Goal: Task Accomplishment & Management: Complete application form

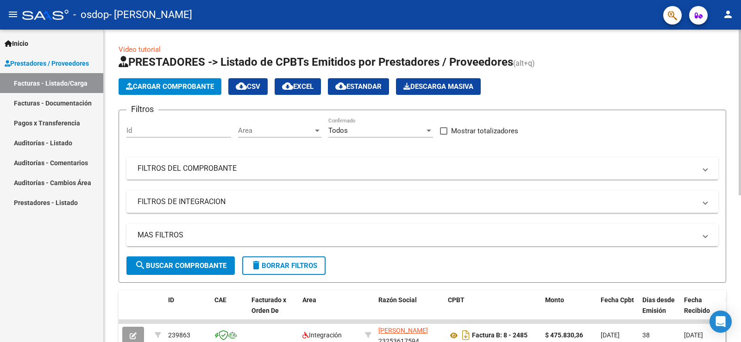
click at [169, 89] on span "Cargar Comprobante" at bounding box center [170, 86] width 88 height 8
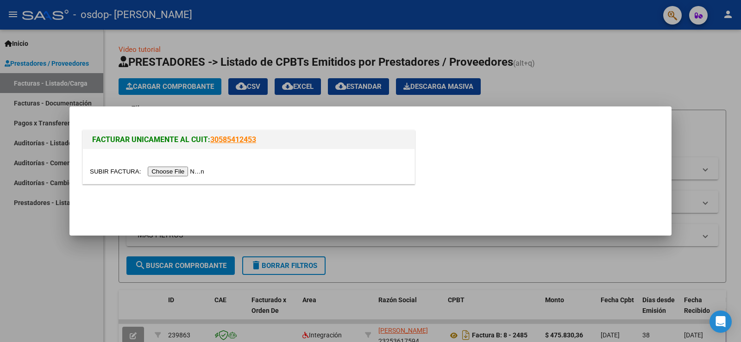
click at [174, 172] on input "file" at bounding box center [148, 172] width 117 height 10
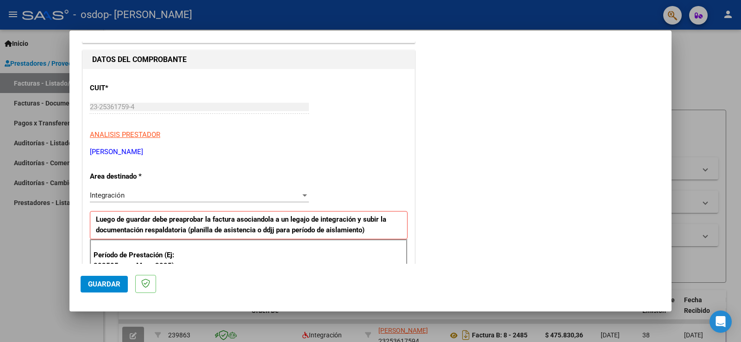
scroll to position [93, 0]
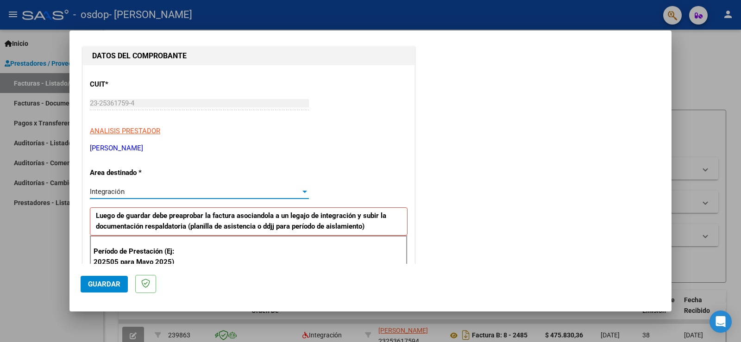
click at [303, 192] on div at bounding box center [305, 192] width 5 height 2
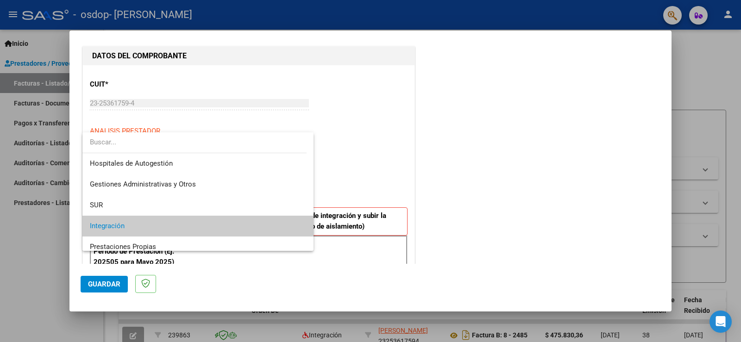
scroll to position [35, 0]
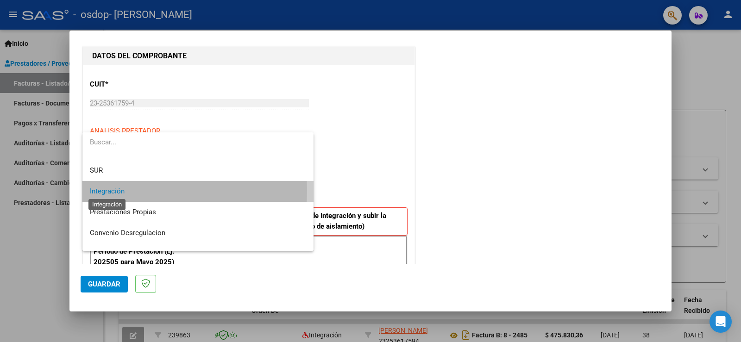
click at [120, 191] on span "Integración" at bounding box center [107, 191] width 35 height 8
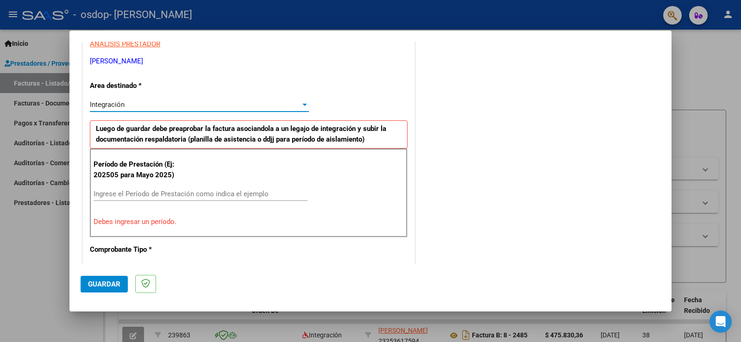
scroll to position [232, 0]
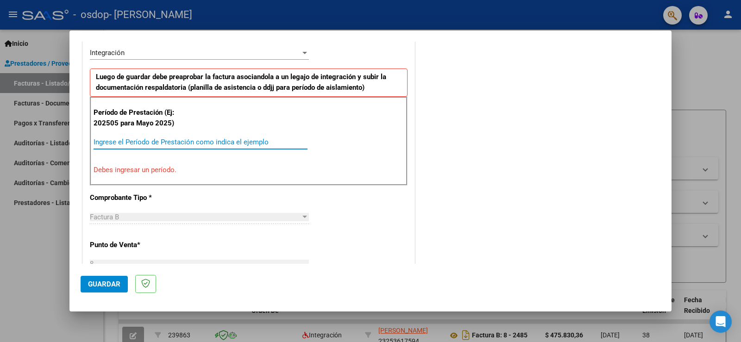
click at [118, 139] on input "Ingrese el Período de Prestación como indica el ejemplo" at bounding box center [201, 142] width 214 height 8
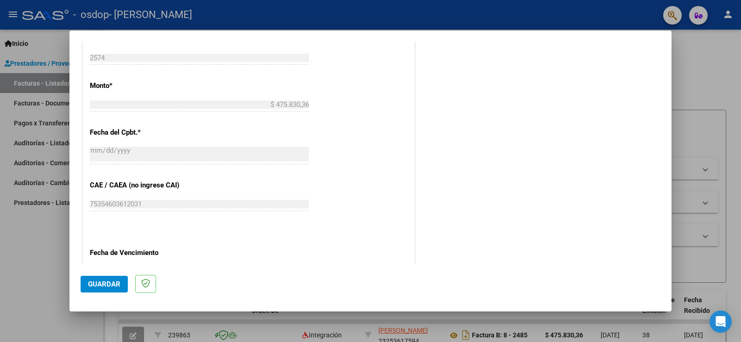
scroll to position [510, 0]
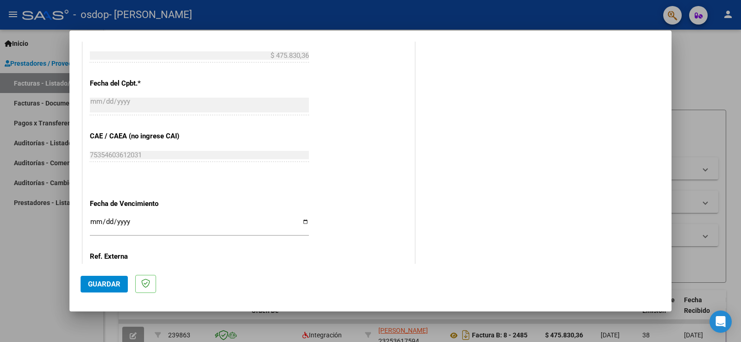
type input "202508"
click at [304, 221] on input "Ingresar la fecha" at bounding box center [199, 225] width 219 height 15
type input "[DATE]"
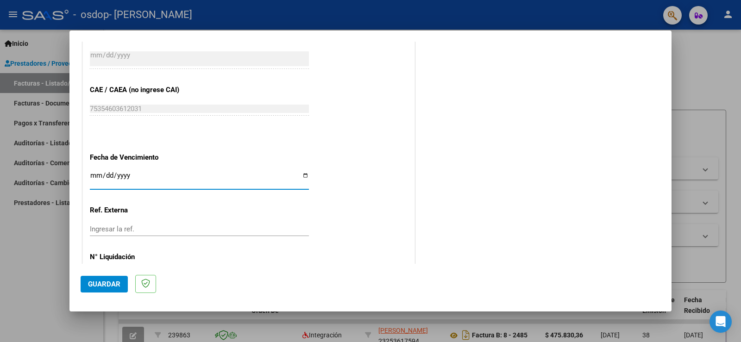
scroll to position [593, 0]
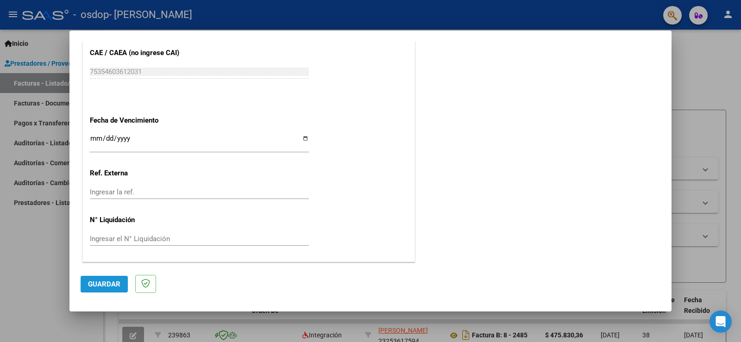
click at [104, 284] on span "Guardar" at bounding box center [104, 284] width 32 height 8
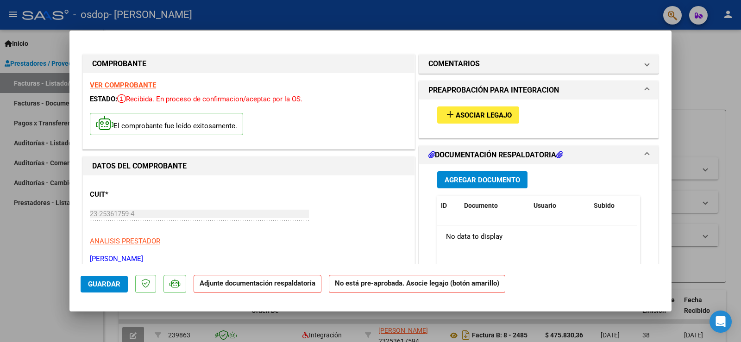
click at [470, 180] on span "Agregar Documento" at bounding box center [483, 180] width 76 height 8
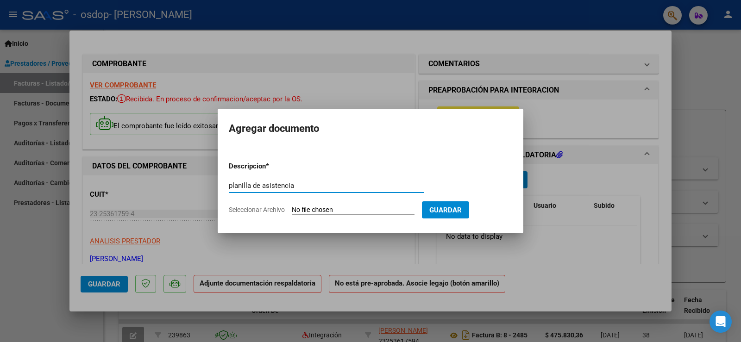
type input "planilla de asistencia"
click at [353, 211] on input "Seleccionar Archivo" at bounding box center [353, 210] width 123 height 9
type input "C:\fakepath\planilla Reales [PERSON_NAME].pdf"
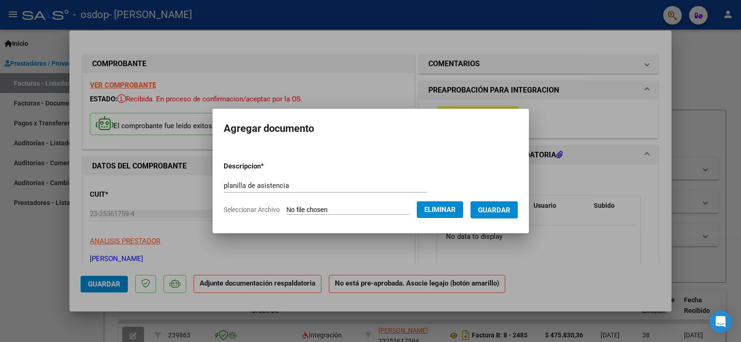
click at [499, 213] on span "Guardar" at bounding box center [494, 210] width 32 height 8
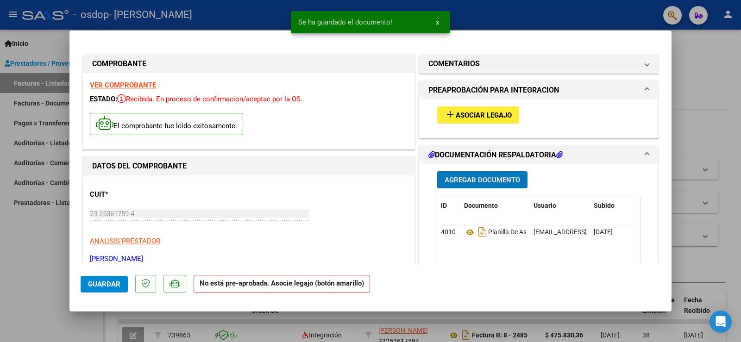
click at [471, 116] on span "Asociar Legajo" at bounding box center [484, 115] width 56 height 8
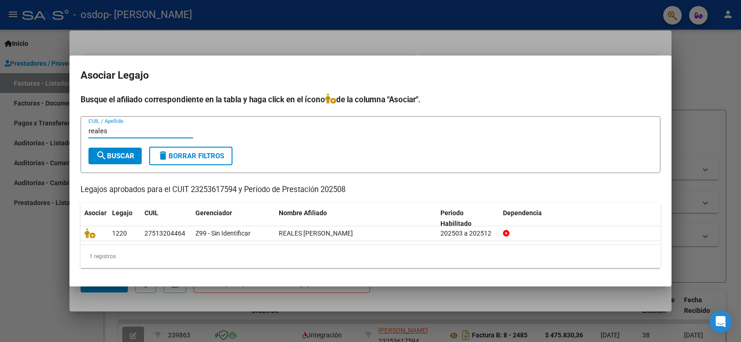
click at [129, 160] on span "search Buscar" at bounding box center [115, 156] width 38 height 8
click at [129, 160] on form "reales CUIL / Apellido search Buscar delete Borrar Filtros" at bounding box center [371, 144] width 580 height 57
drag, startPoint x: 112, startPoint y: 130, endPoint x: 65, endPoint y: 127, distance: 46.4
click at [65, 127] on div "COMPROBANTE VER COMPROBANTE ESTADO: Recibida. En proceso de confirmacion/acepta…" at bounding box center [370, 171] width 741 height 342
type input "5"
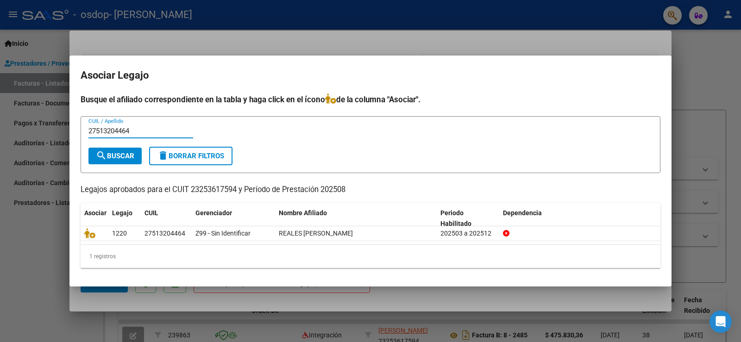
type input "27513204464"
click at [127, 155] on span "search Buscar" at bounding box center [115, 156] width 38 height 8
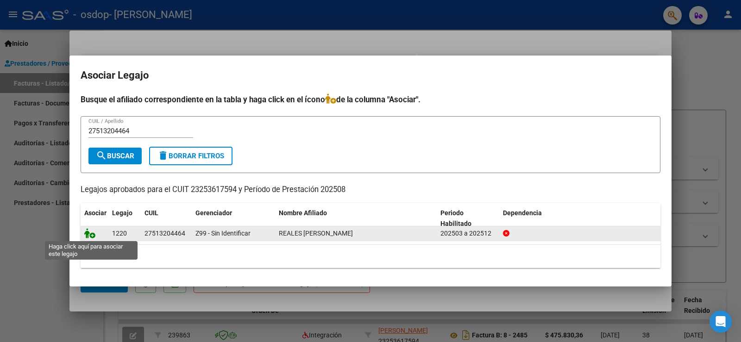
click at [90, 234] on icon at bounding box center [89, 233] width 11 height 10
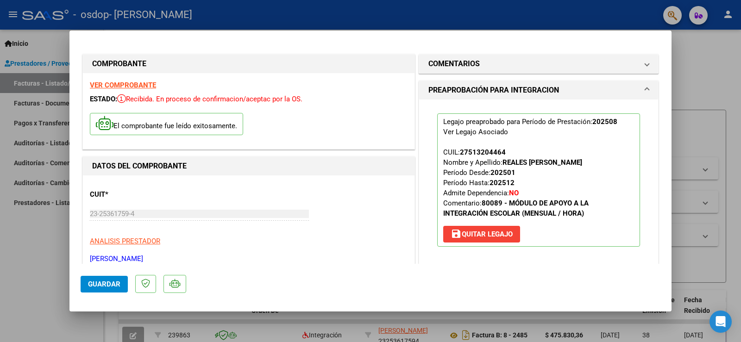
click at [109, 285] on span "Guardar" at bounding box center [104, 284] width 32 height 8
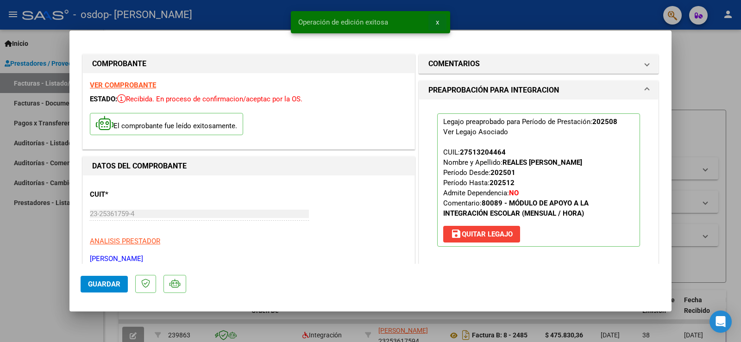
click at [439, 23] on button "x" at bounding box center [438, 22] width 18 height 17
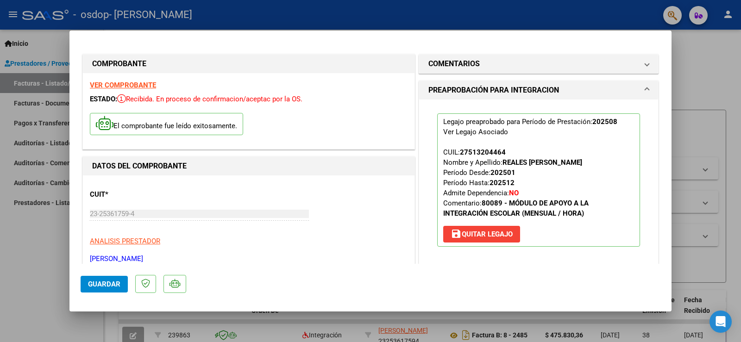
click at [41, 253] on div at bounding box center [370, 171] width 741 height 342
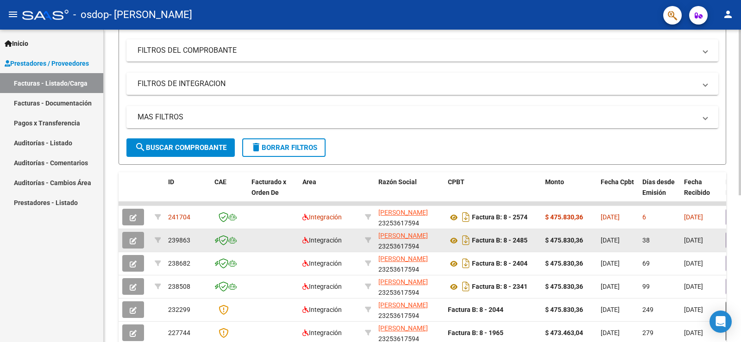
scroll to position [139, 0]
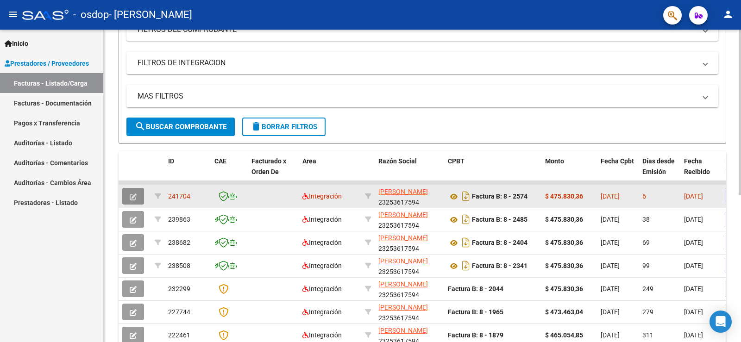
click at [135, 196] on icon "button" at bounding box center [133, 197] width 7 height 7
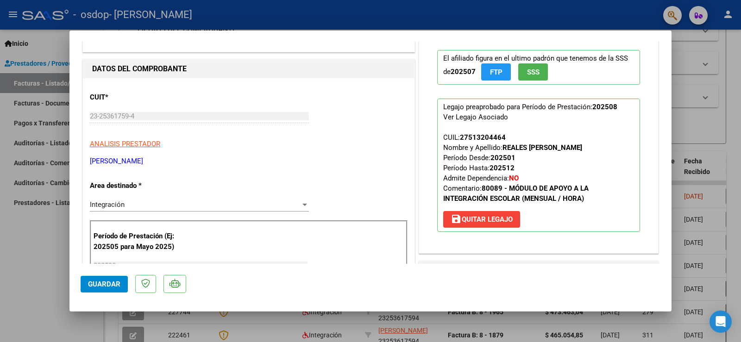
scroll to position [0, 0]
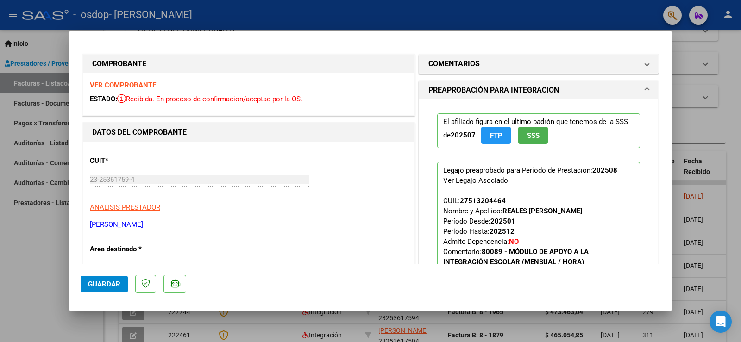
click at [31, 274] on div at bounding box center [370, 171] width 741 height 342
type input "$ 0,00"
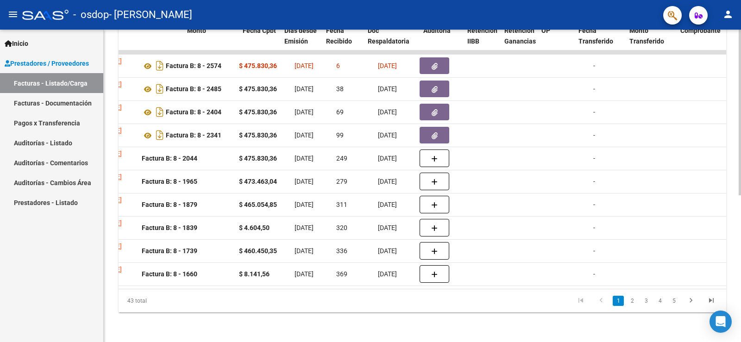
scroll to position [0, 286]
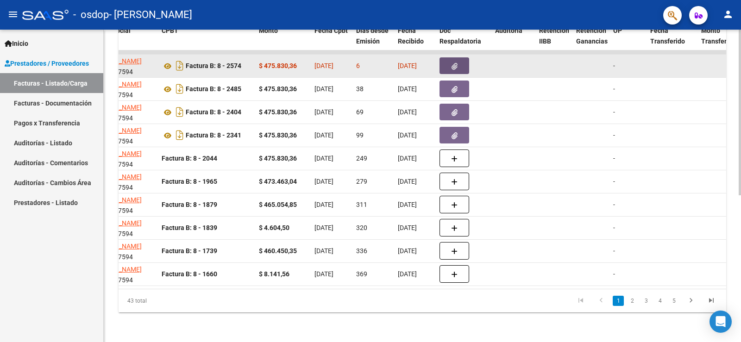
click at [446, 59] on button "button" at bounding box center [455, 65] width 30 height 17
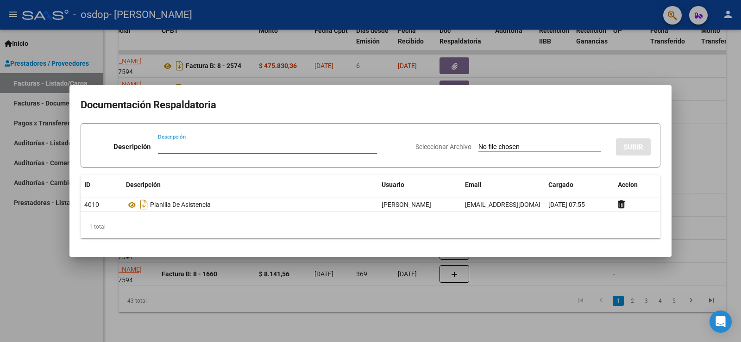
drag, startPoint x: 57, startPoint y: 261, endPoint x: 59, endPoint y: 256, distance: 5.9
click at [58, 261] on div at bounding box center [370, 171] width 741 height 342
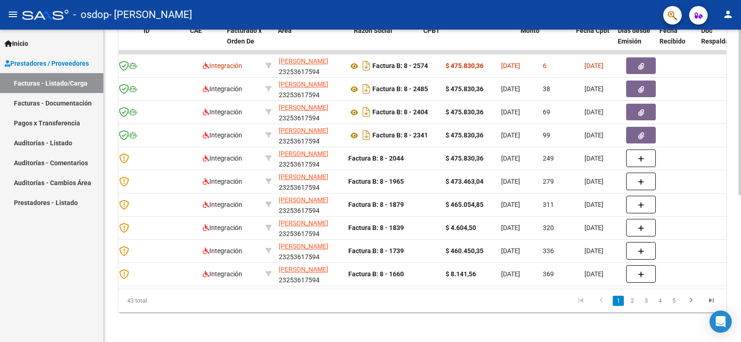
scroll to position [0, 0]
